Goal: Task Accomplishment & Management: Use online tool/utility

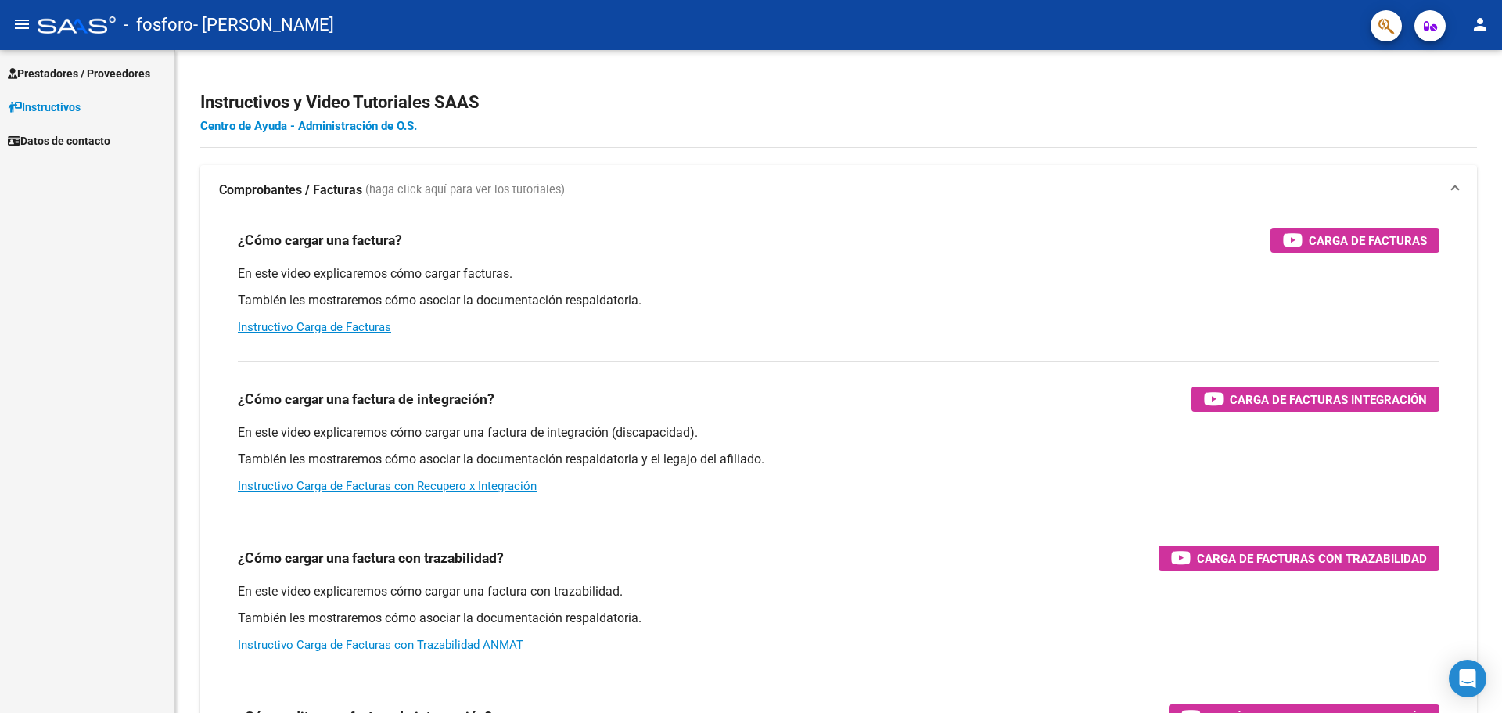
click at [97, 74] on span "Prestadores / Proveedores" at bounding box center [79, 73] width 142 height 17
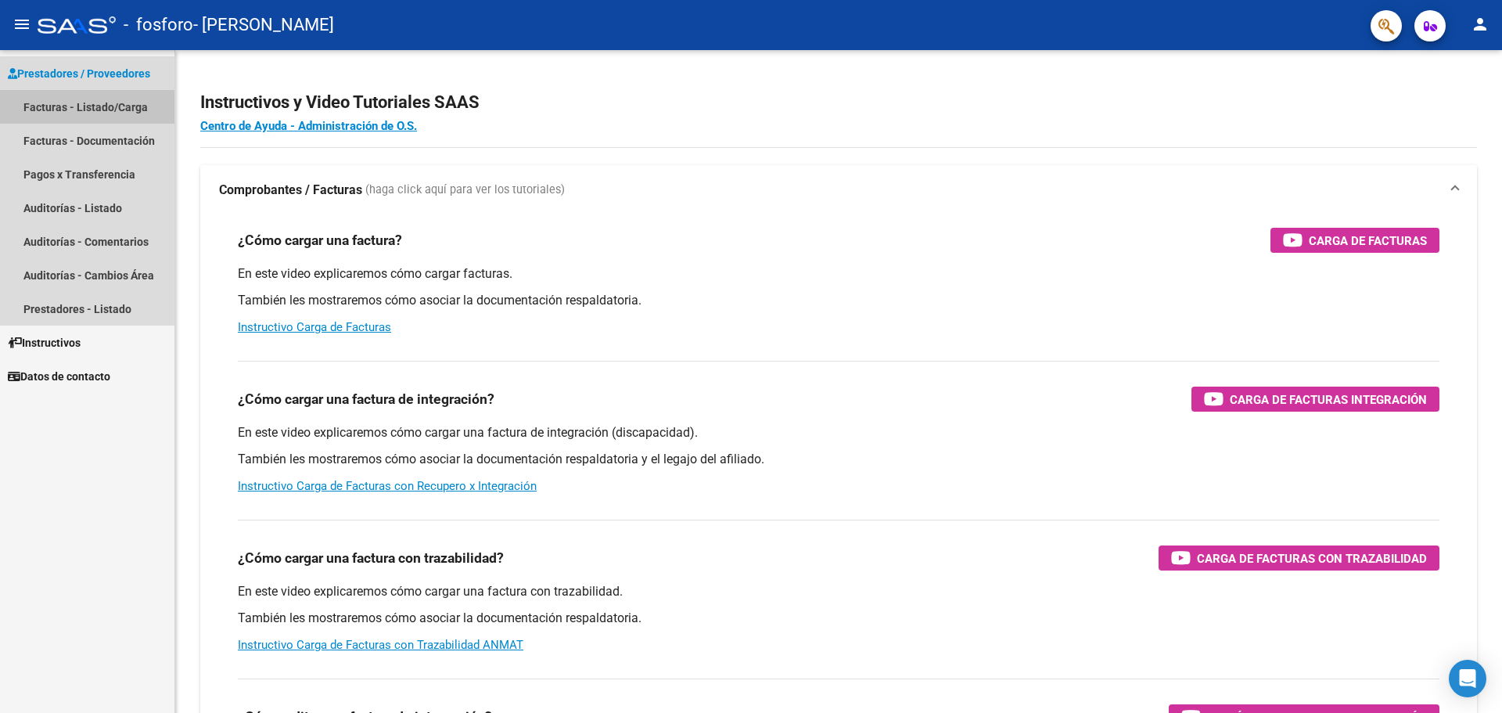
click at [128, 113] on link "Facturas - Listado/Carga" at bounding box center [87, 107] width 174 height 34
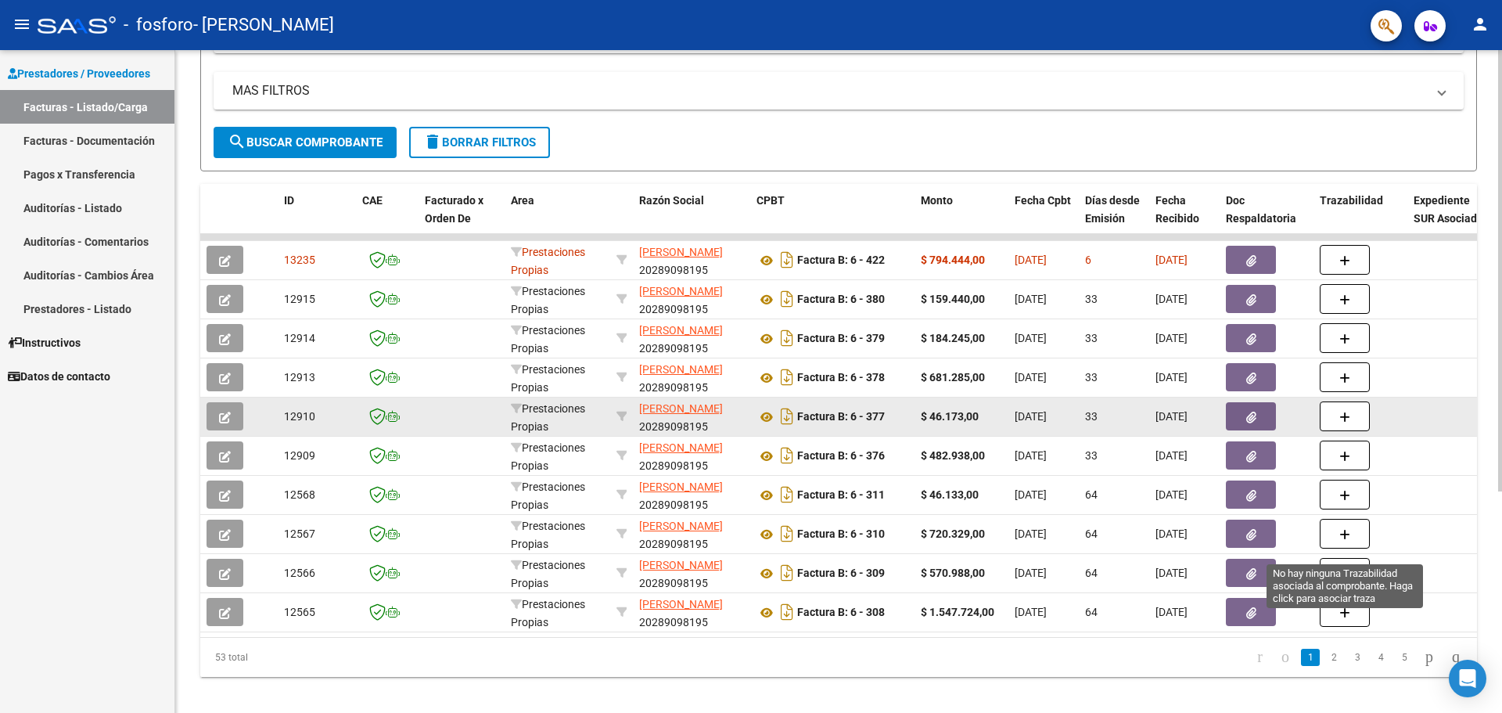
scroll to position [313, 0]
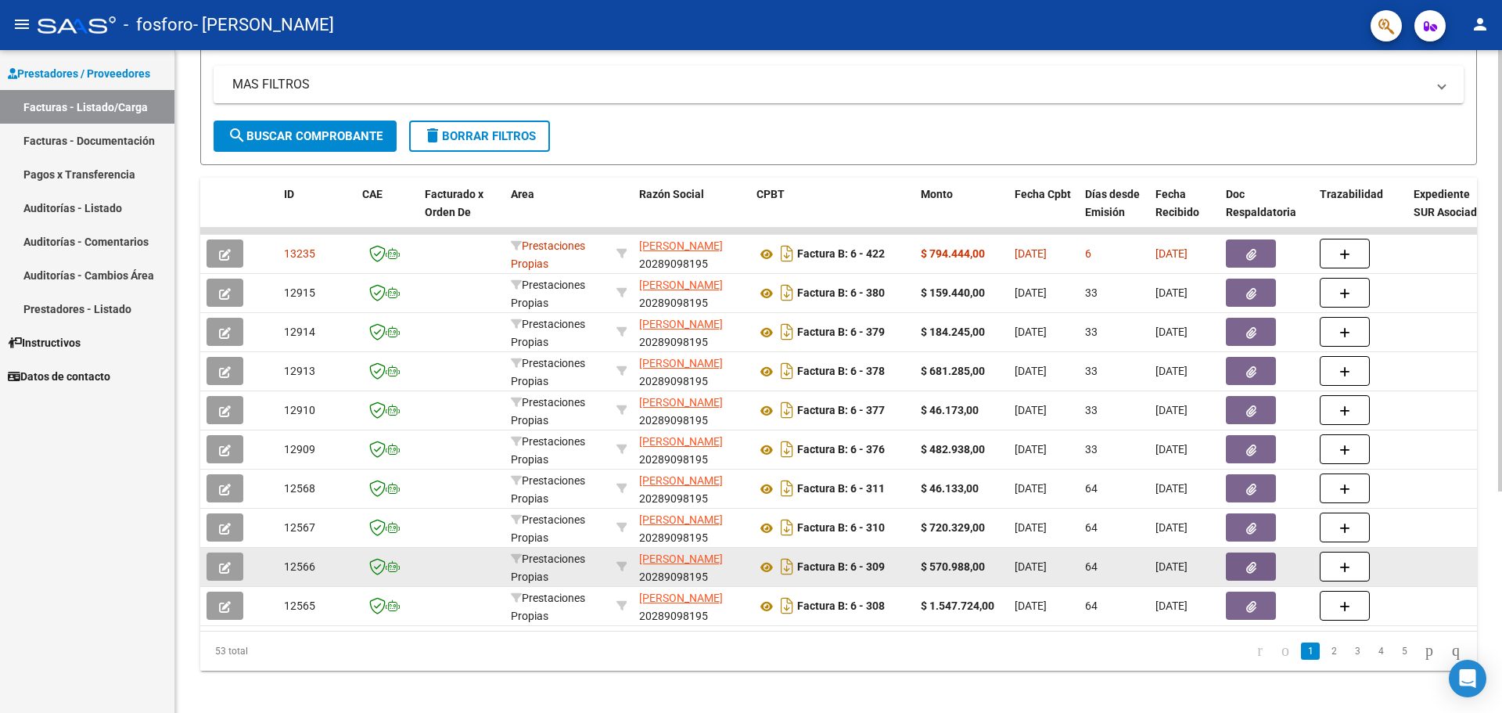
click at [1249, 566] on icon "button" at bounding box center [1251, 568] width 10 height 12
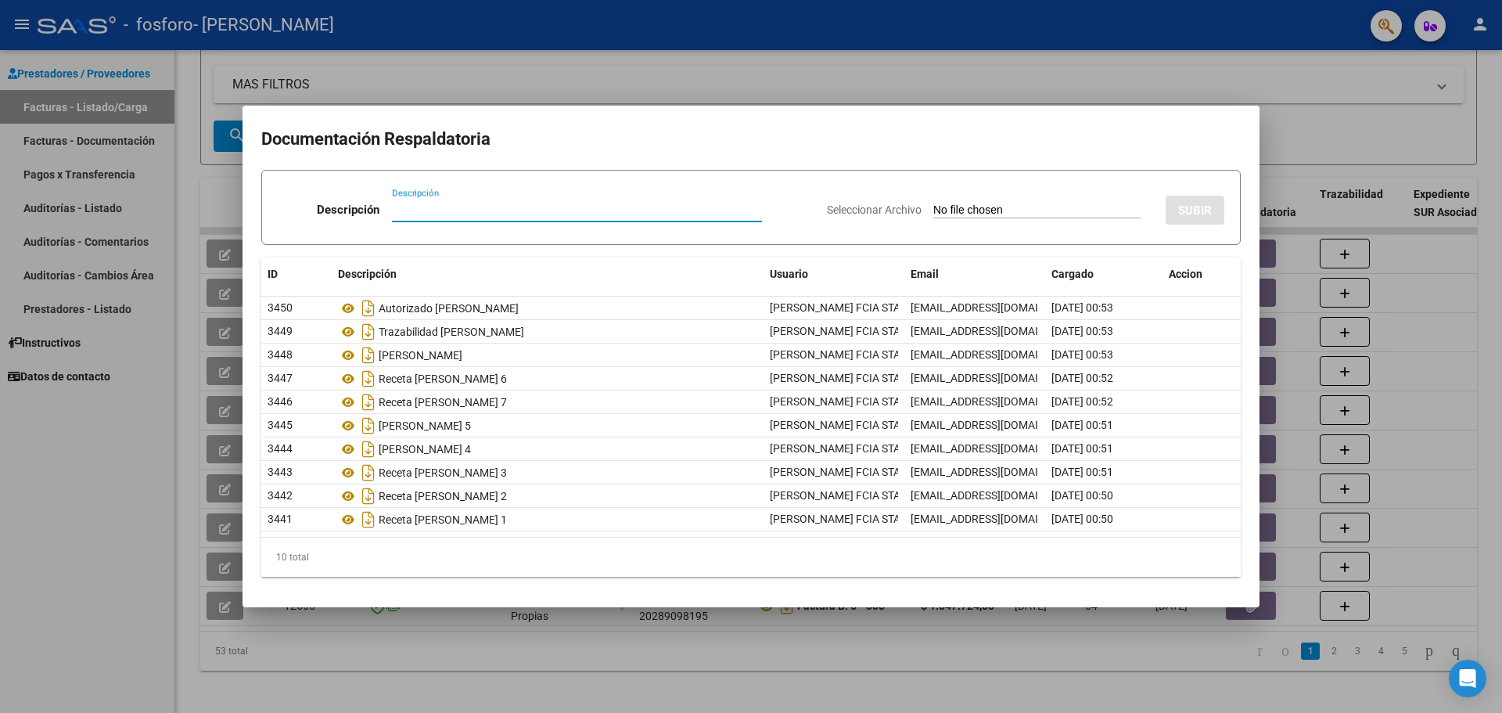
click at [987, 209] on input "Seleccionar Archivo" at bounding box center [1036, 210] width 207 height 15
type input "C:\fakepath\20289098195_008_00003_00000109.pdf"
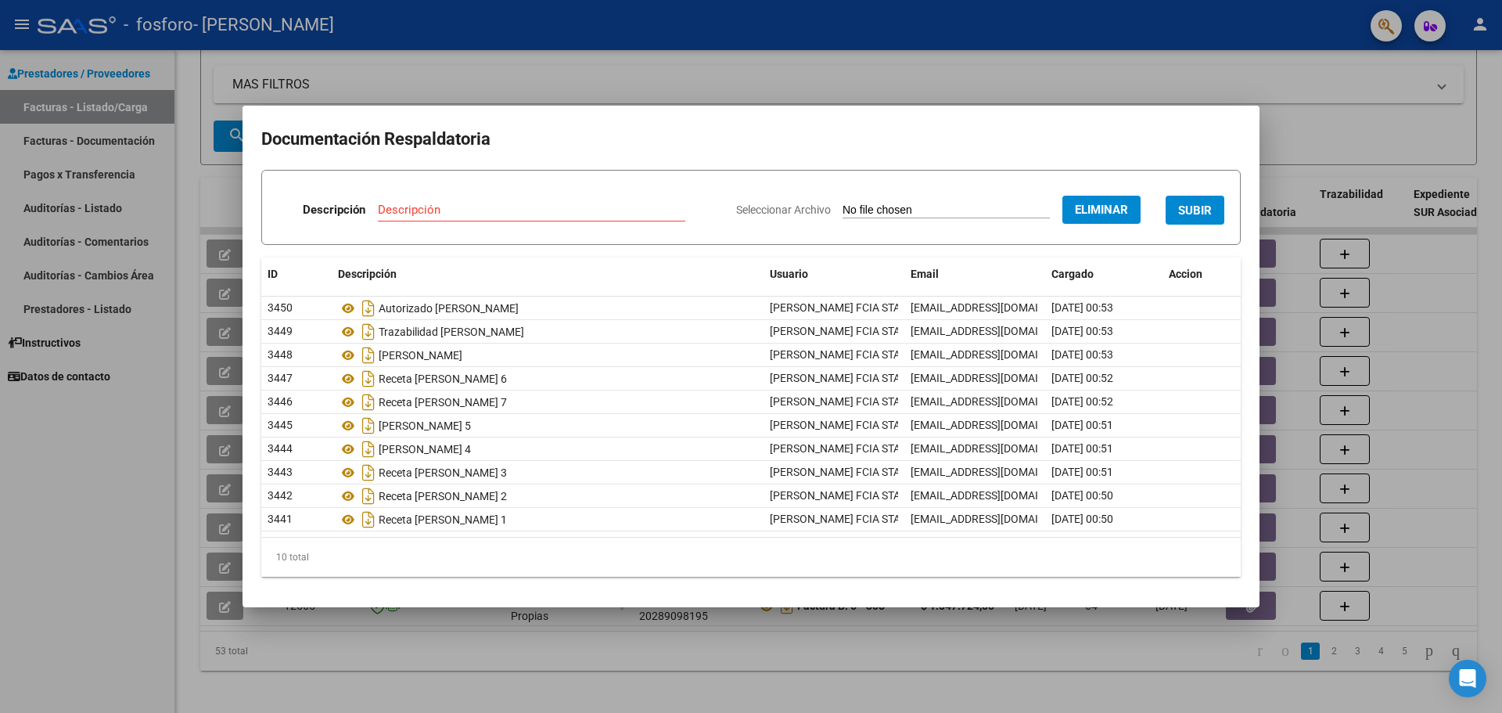
click at [1202, 208] on button "SUBIR" at bounding box center [1195, 210] width 59 height 29
click at [516, 214] on input "Descripción" at bounding box center [477, 210] width 248 height 14
type input "NOTA DE CREDITO"
click at [1178, 208] on span "SUBIR" at bounding box center [1195, 210] width 34 height 14
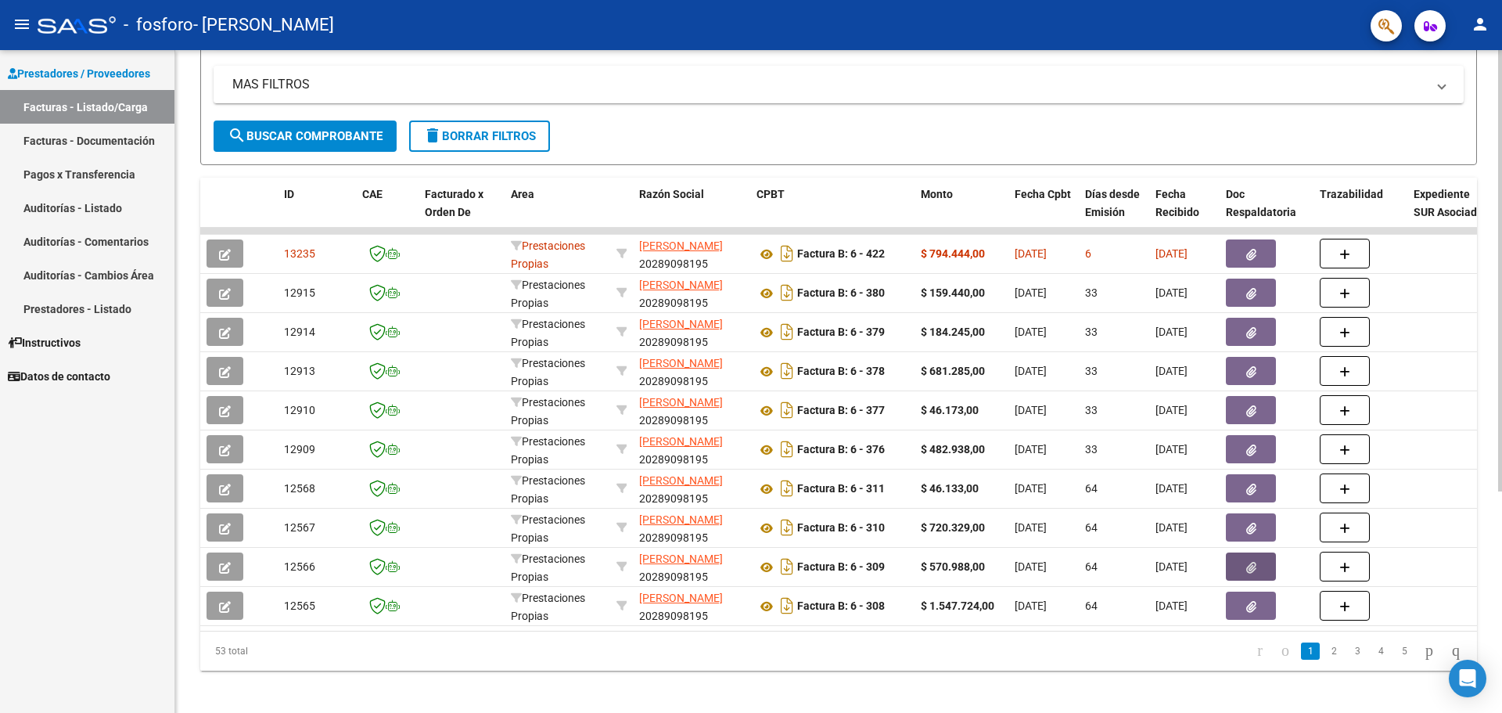
scroll to position [332, 0]
